Goal: Task Accomplishment & Management: Manage account settings

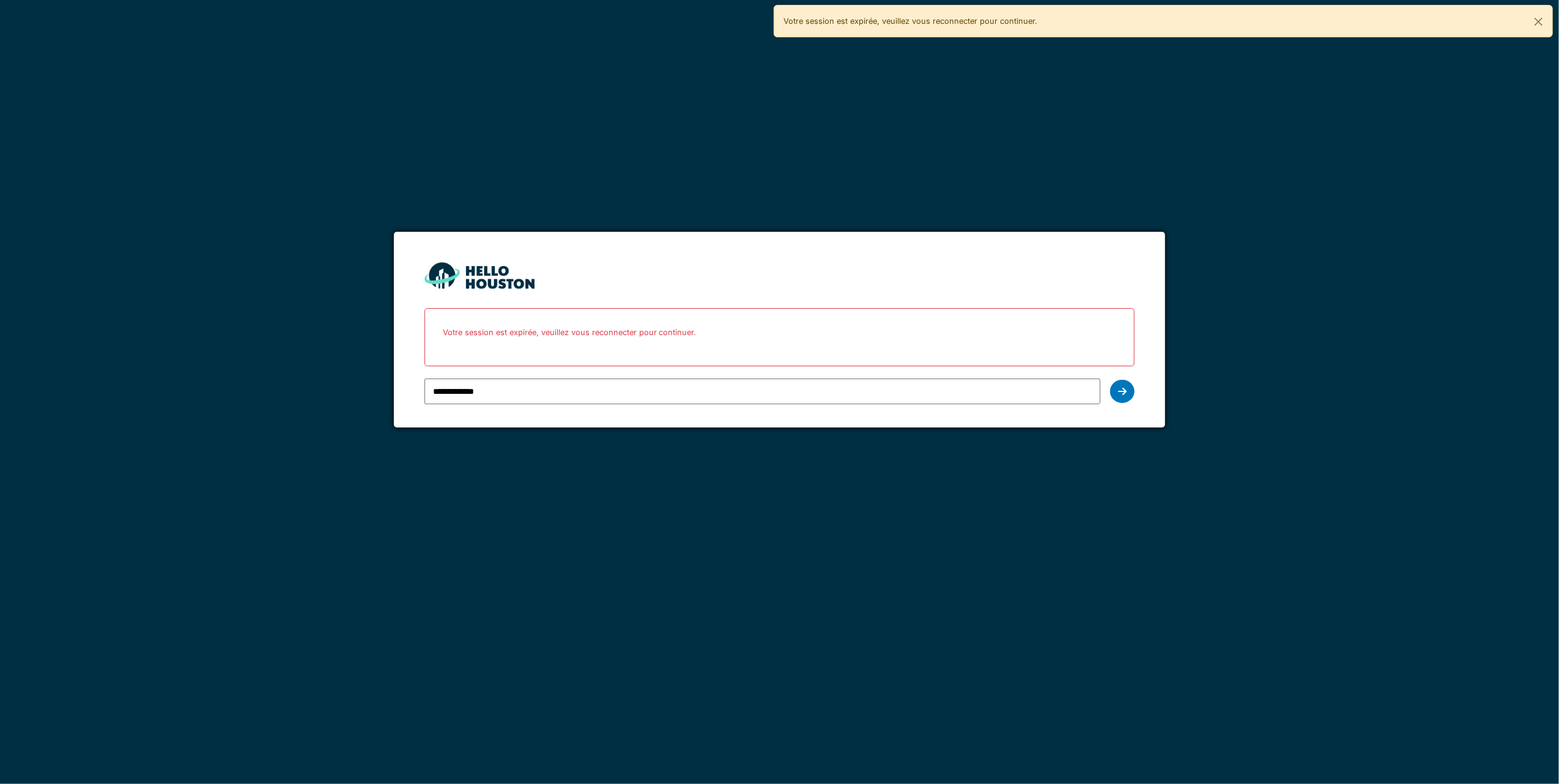
type input "**********"
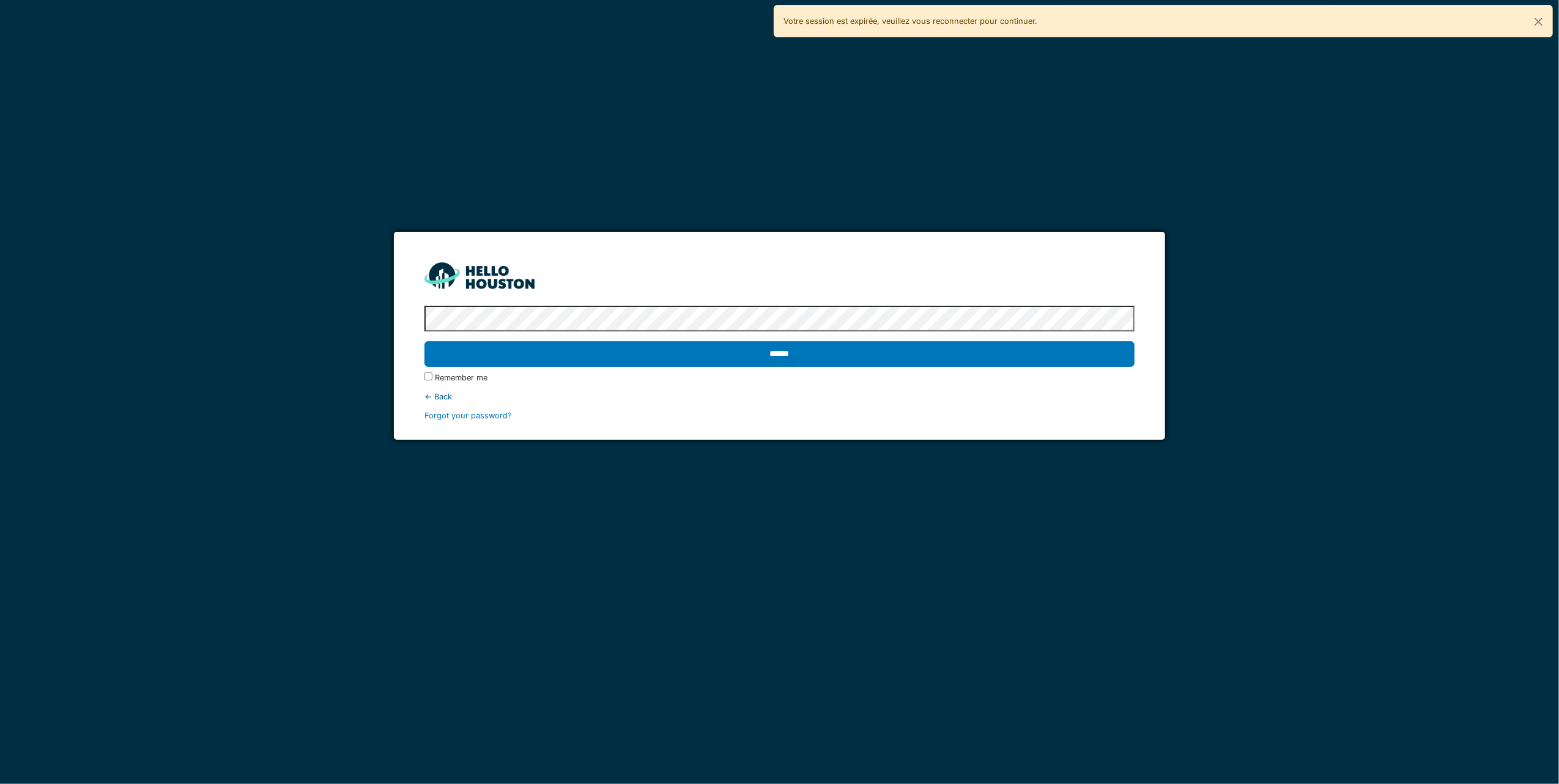
click at [424, 341] on input "******" at bounding box center [779, 353] width 711 height 26
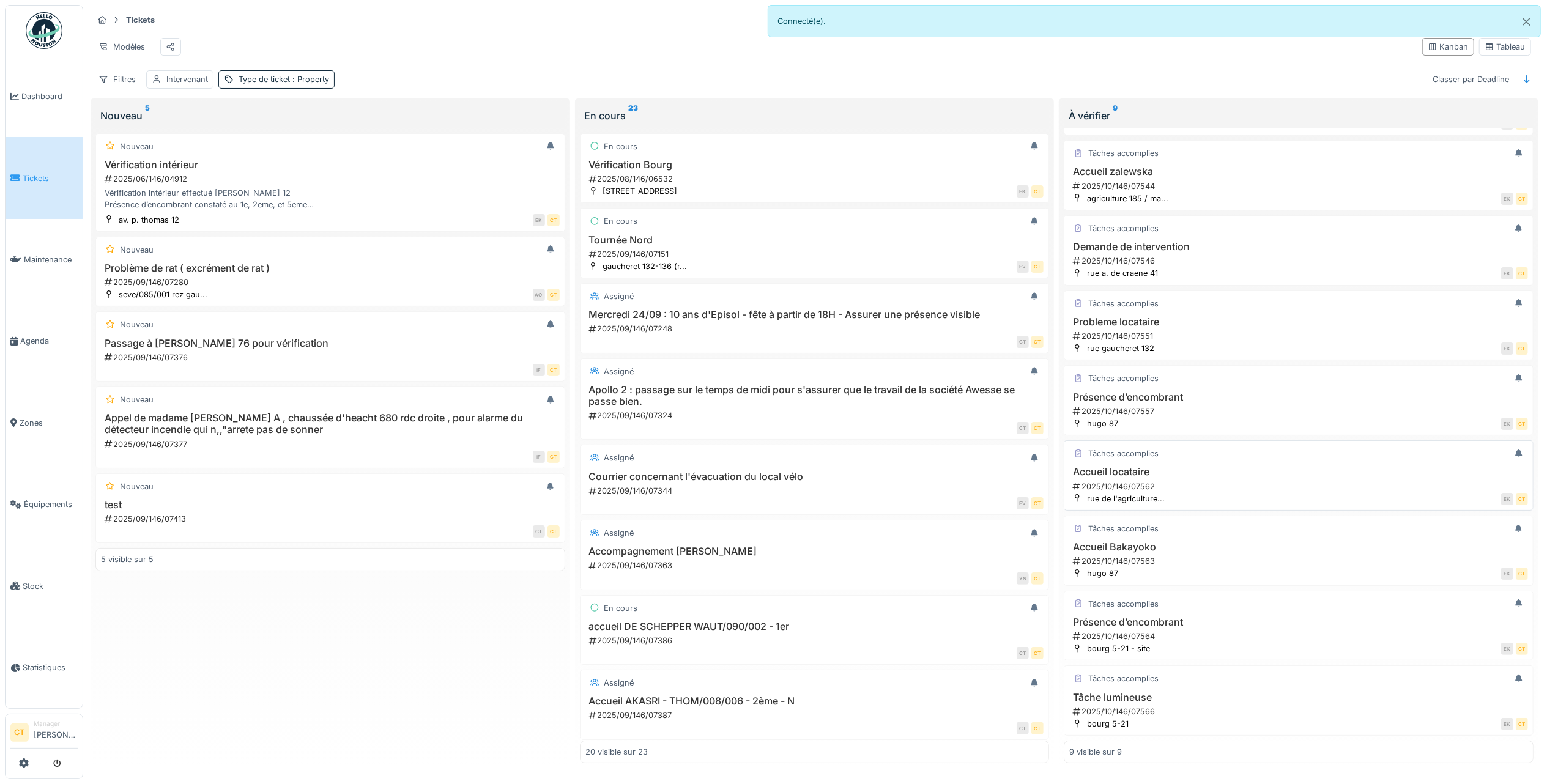
scroll to position [91, 0]
click at [1159, 706] on div "2025/10/146/07566" at bounding box center [1300, 712] width 457 height 12
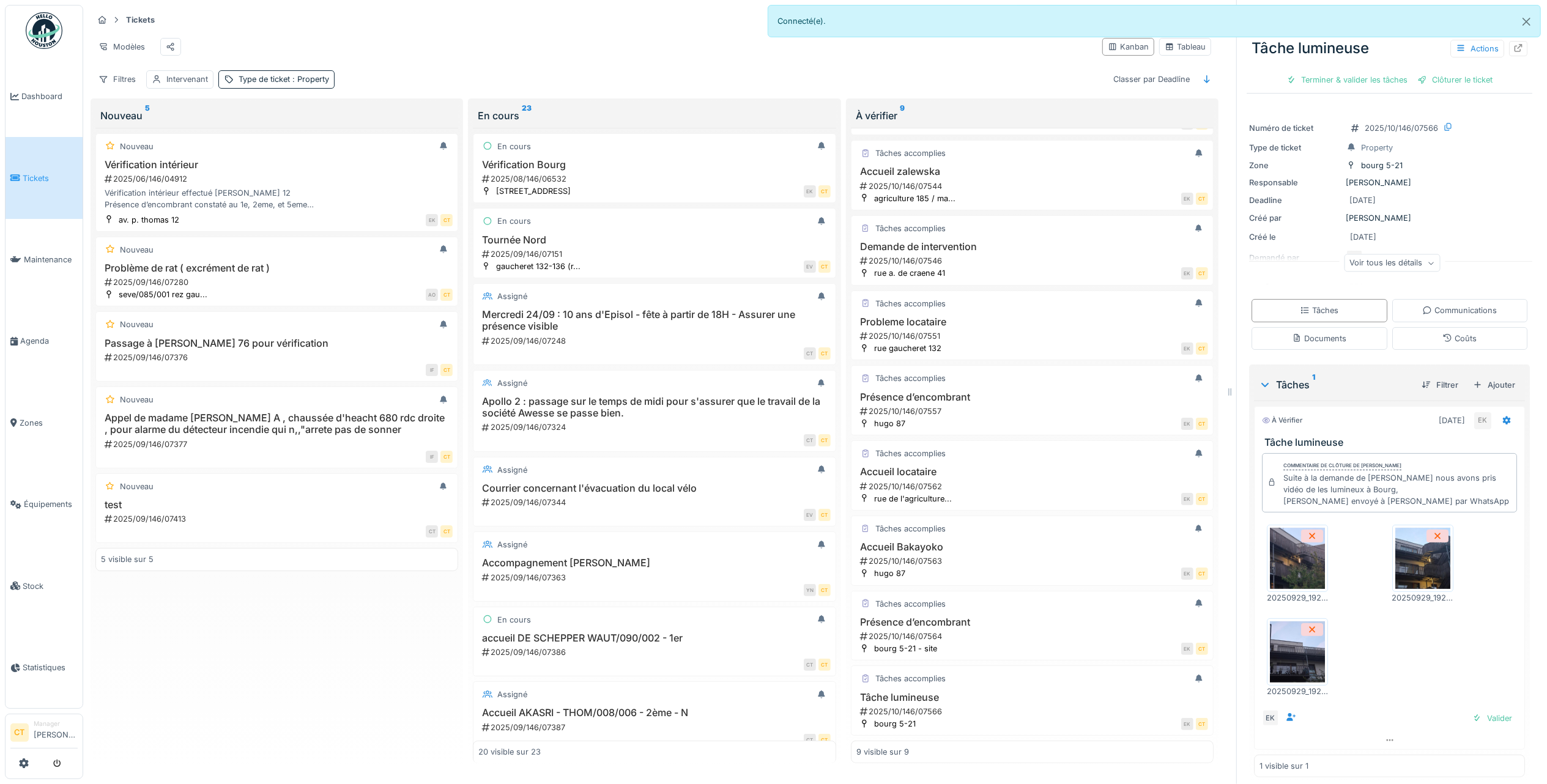
click at [1294, 660] on img at bounding box center [1297, 652] width 55 height 62
click at [1292, 556] on img at bounding box center [1297, 559] width 55 height 62
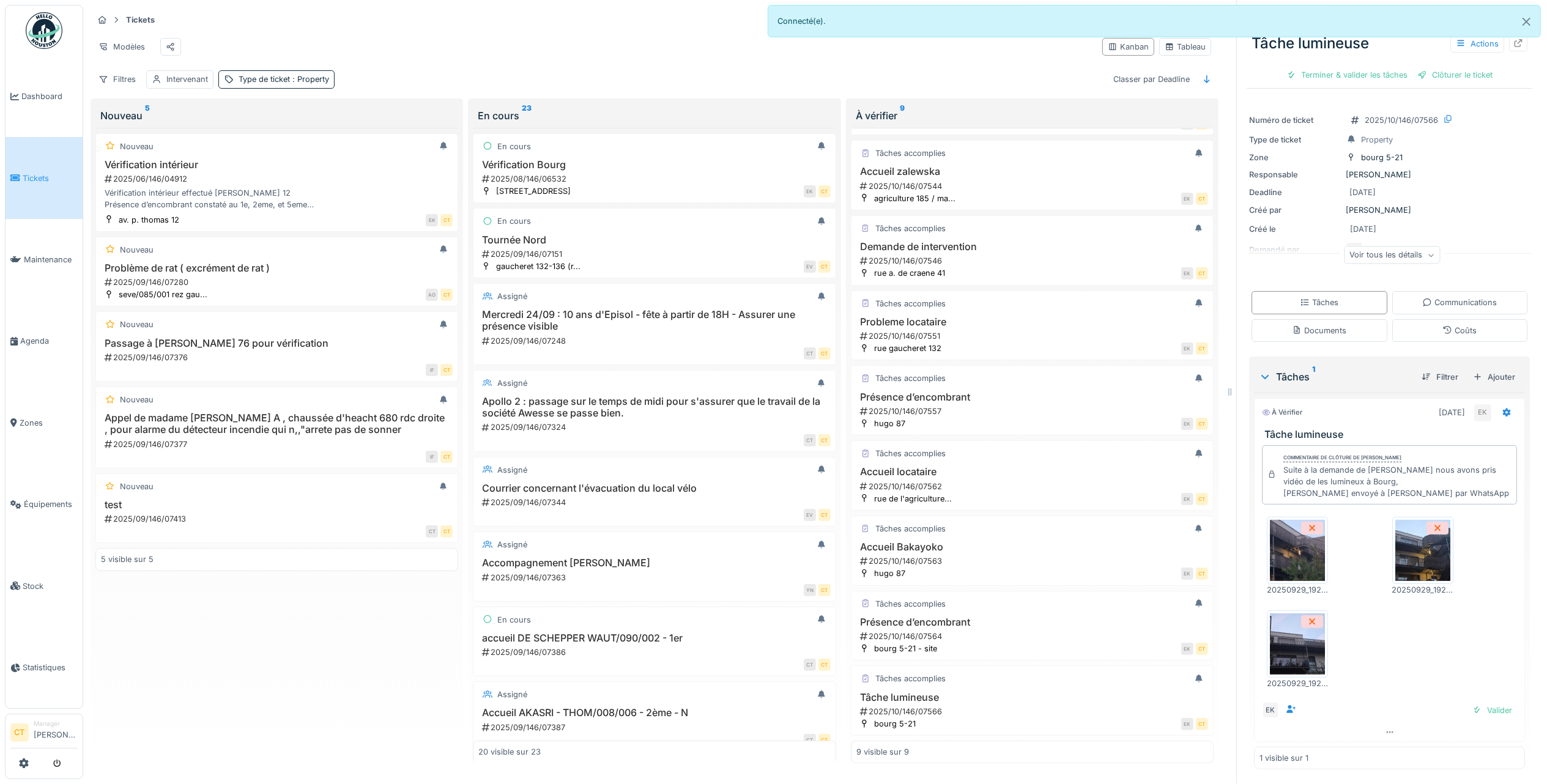
scroll to position [13, 0]
click at [1403, 551] on img at bounding box center [1423, 550] width 55 height 62
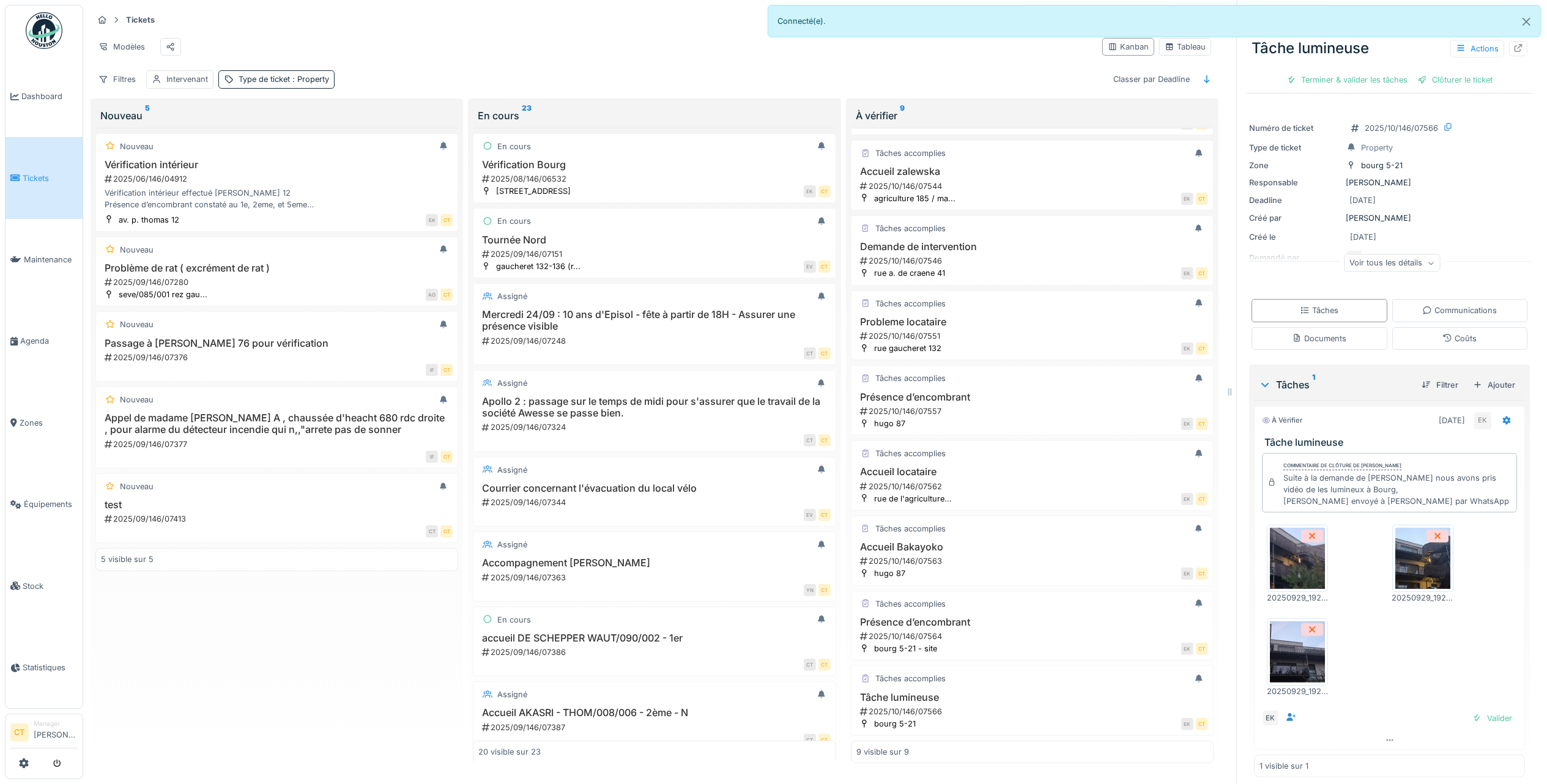
scroll to position [0, 0]
click at [1291, 575] on img at bounding box center [1297, 559] width 55 height 62
click at [1300, 646] on img at bounding box center [1297, 652] width 55 height 62
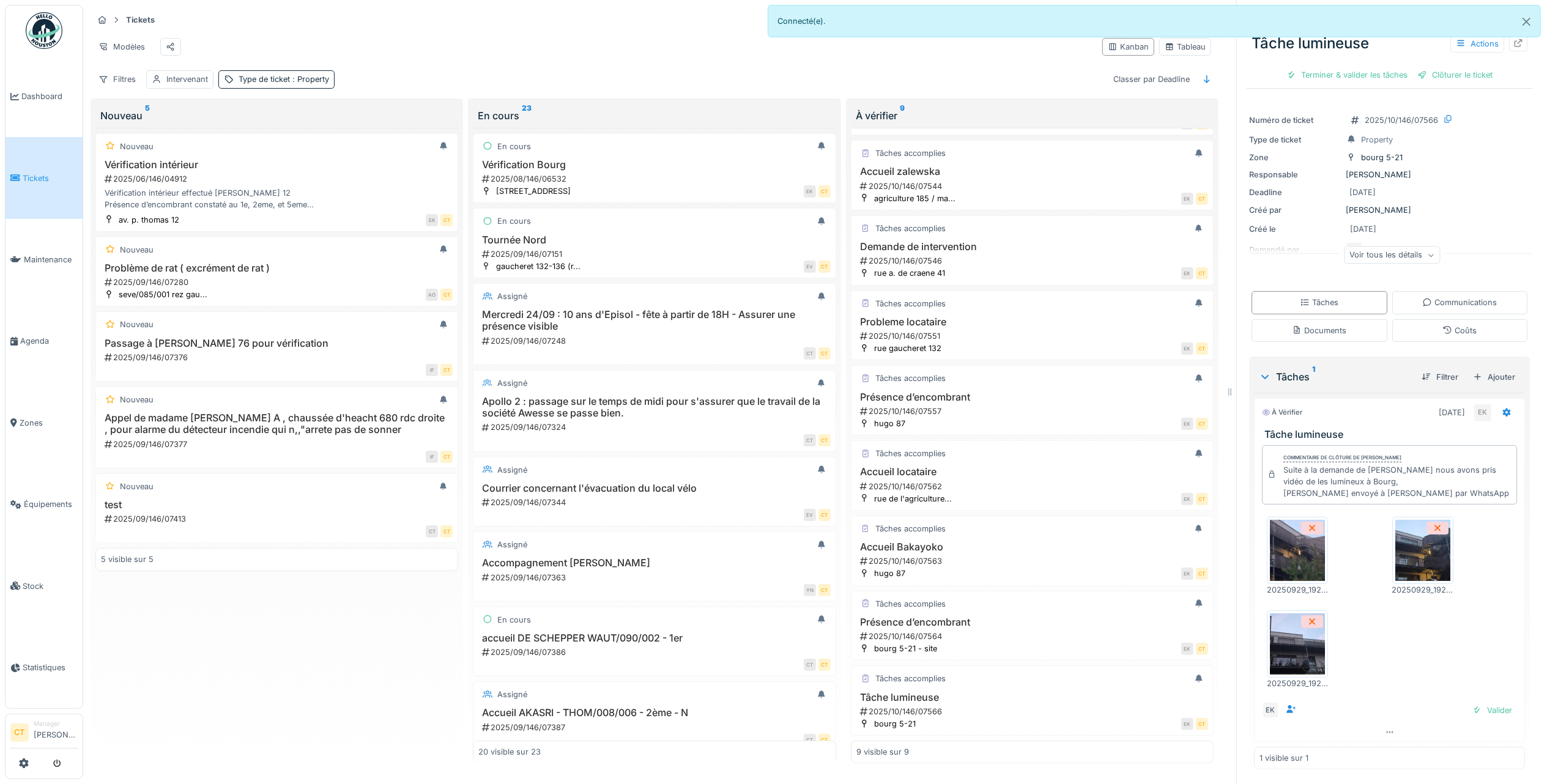
scroll to position [13, 0]
click at [1343, 67] on div "Terminer & valider les tâches" at bounding box center [1347, 75] width 131 height 17
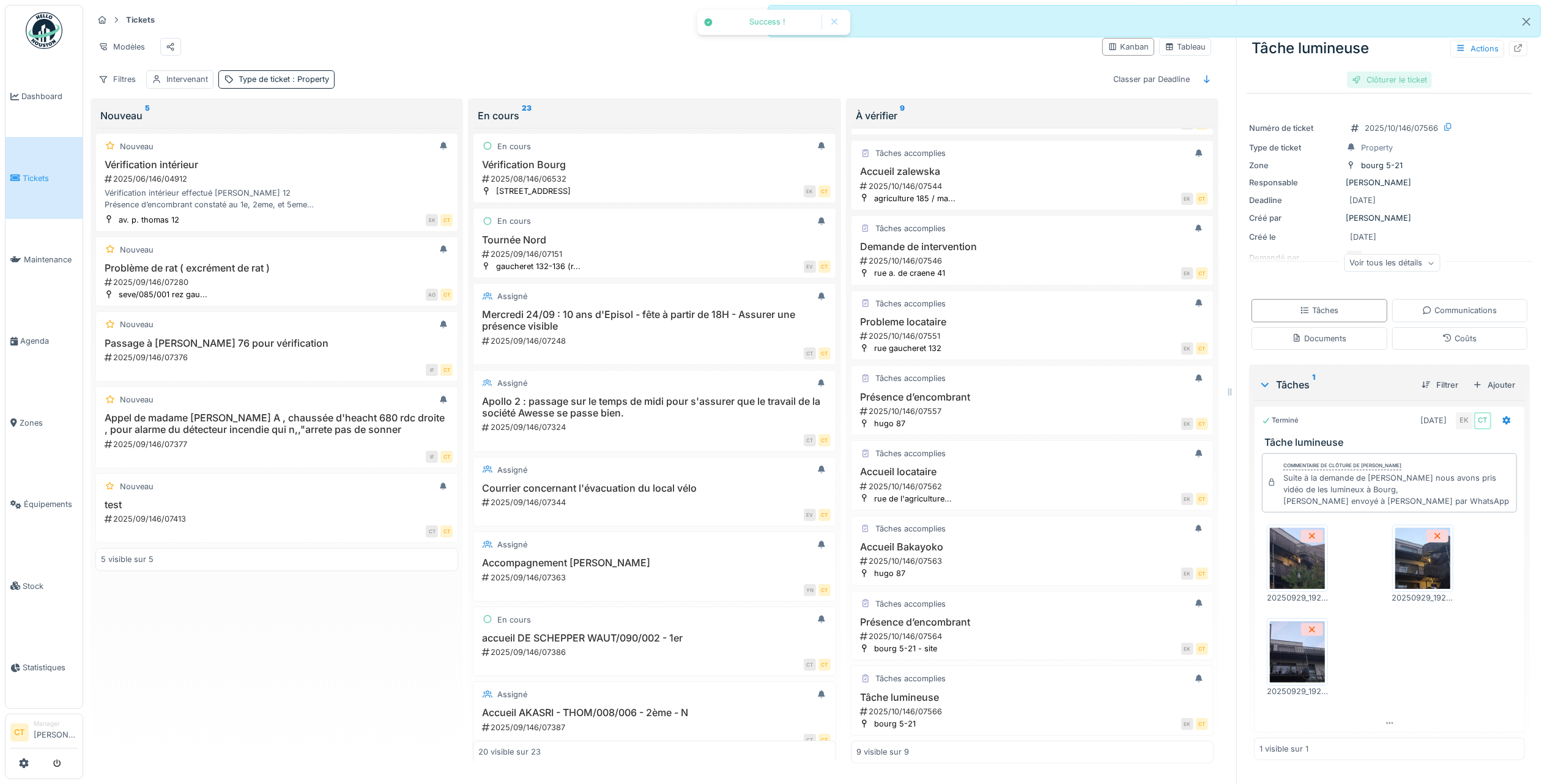
click at [1392, 71] on div "Clôturer le ticket" at bounding box center [1389, 80] width 85 height 17
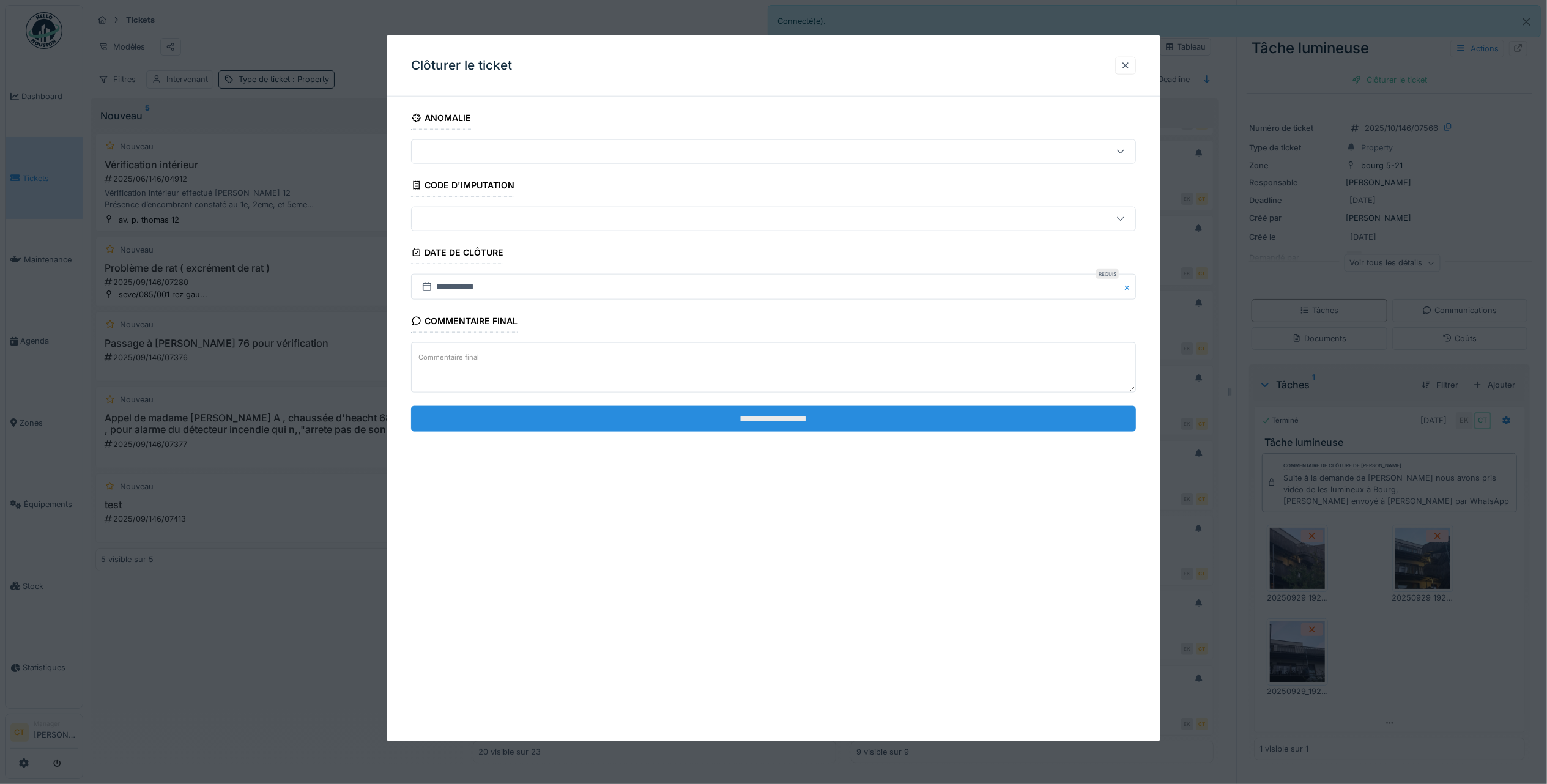
click at [803, 424] on input "**********" at bounding box center [774, 418] width 725 height 26
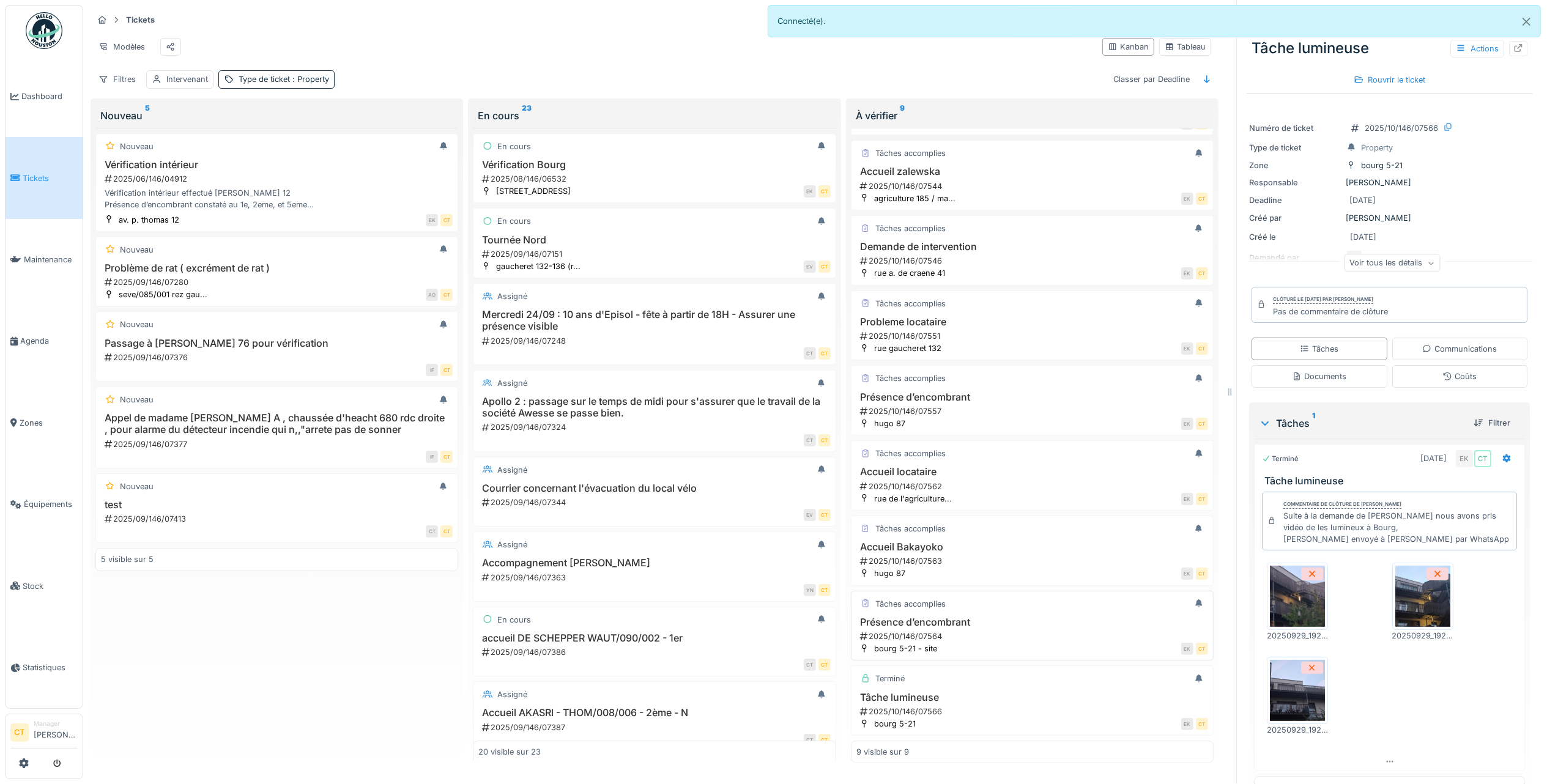
scroll to position [12, 0]
click at [1023, 630] on div "2025/10/146/07564" at bounding box center [1034, 636] width 349 height 12
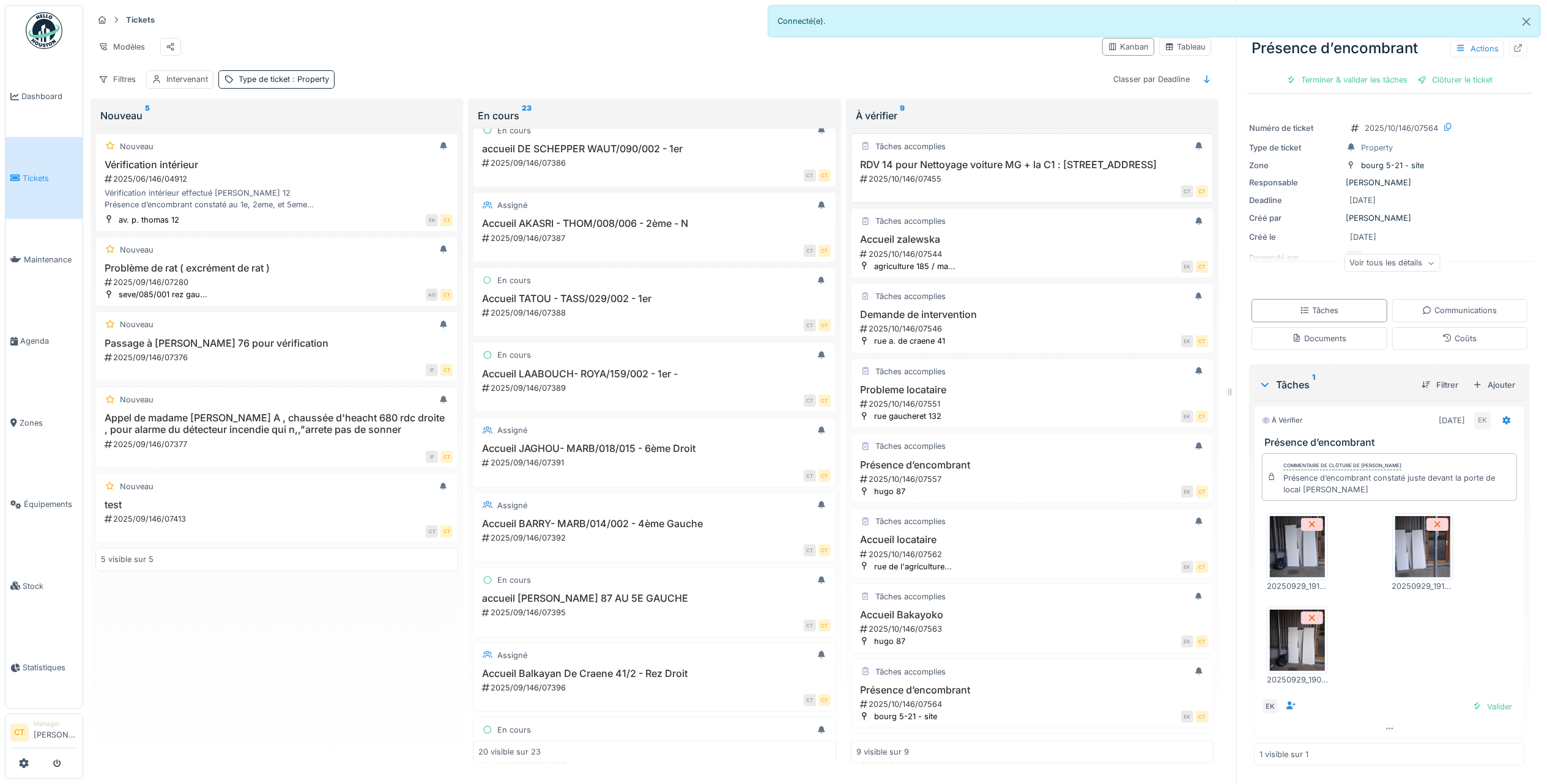
click at [970, 170] on h3 "RDV 14 pour Nettoyage voiture MG + la C1 : [STREET_ADDRESS]" at bounding box center [1032, 165] width 352 height 12
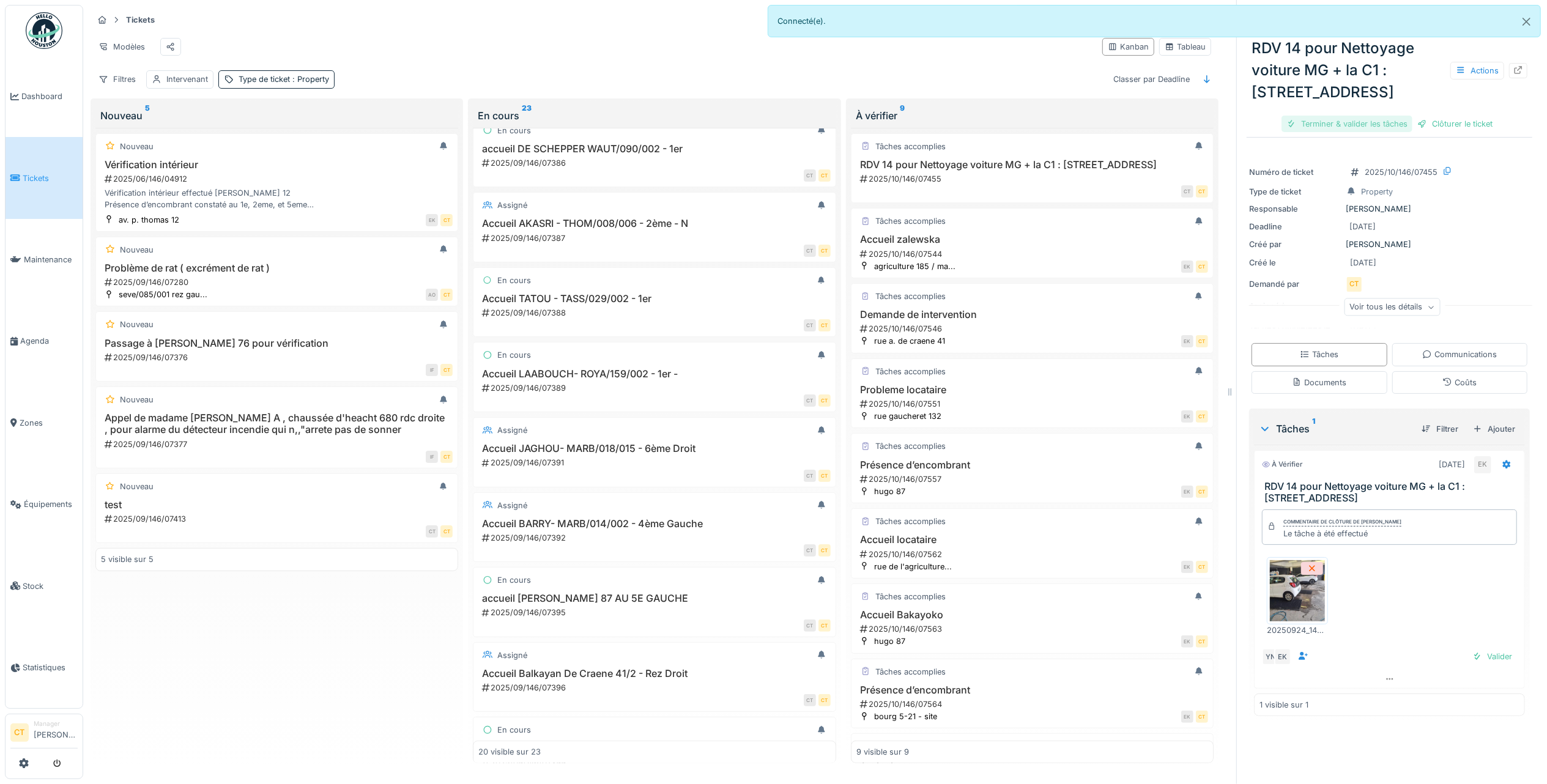
click at [1335, 132] on div "Terminer & valider les tâches" at bounding box center [1347, 124] width 131 height 17
click at [1393, 132] on div "Clôturer le ticket" at bounding box center [1389, 124] width 85 height 17
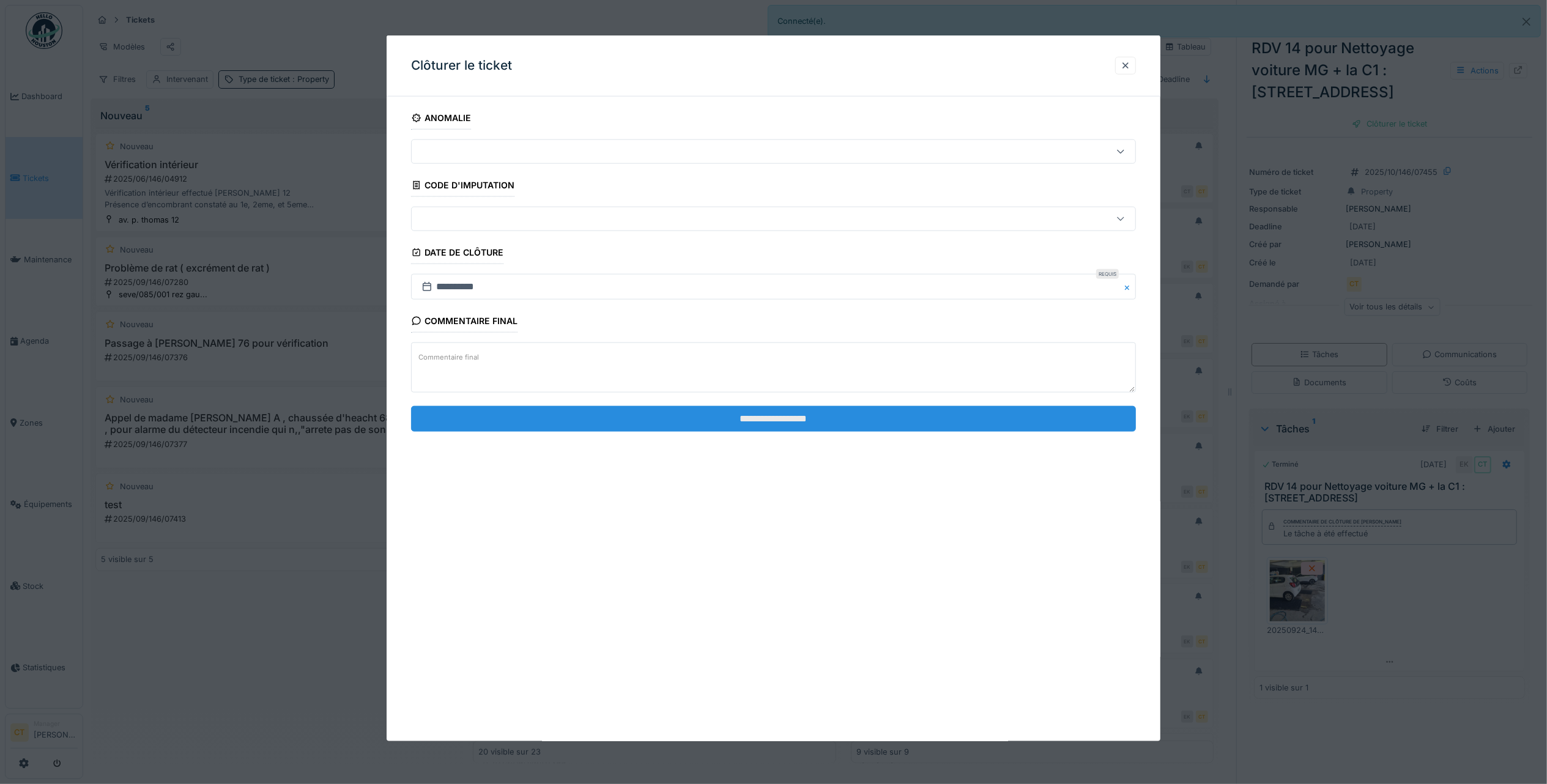
click at [800, 424] on input "**********" at bounding box center [774, 418] width 725 height 26
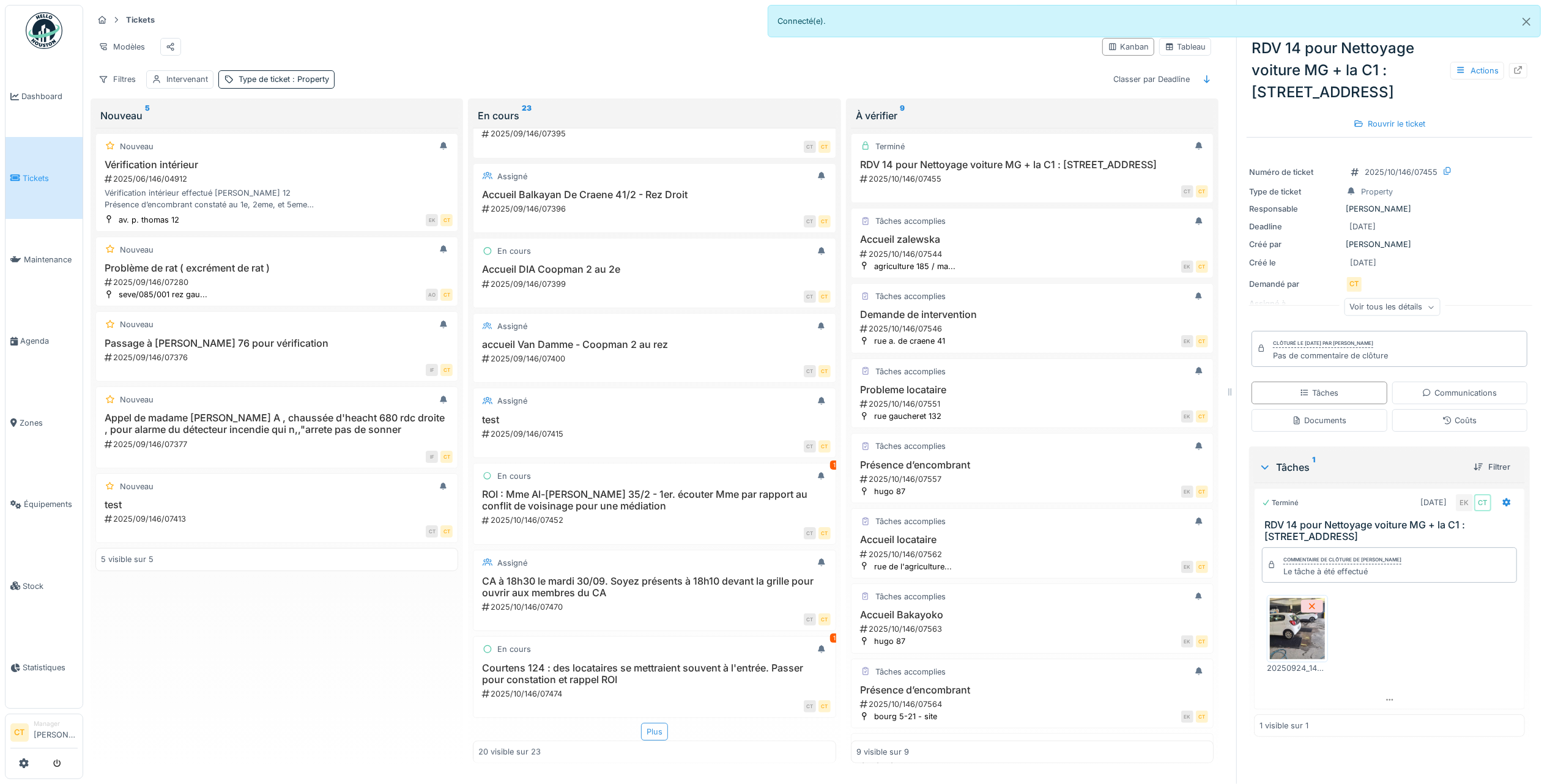
scroll to position [12, 0]
click at [641, 722] on div "Plus" at bounding box center [655, 731] width 27 height 17
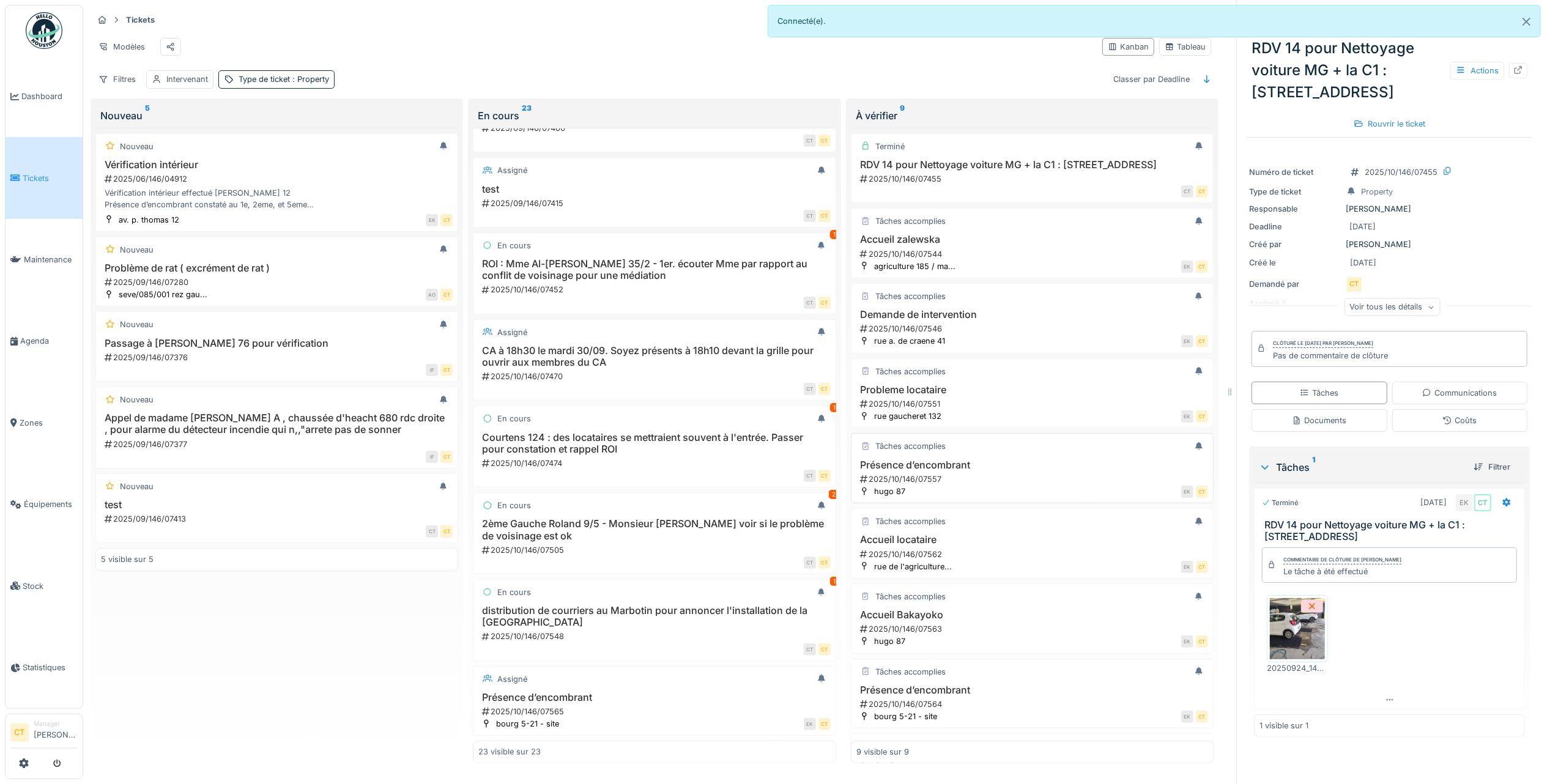
scroll to position [0, 0]
